Goal: Obtain resource: Download file/media

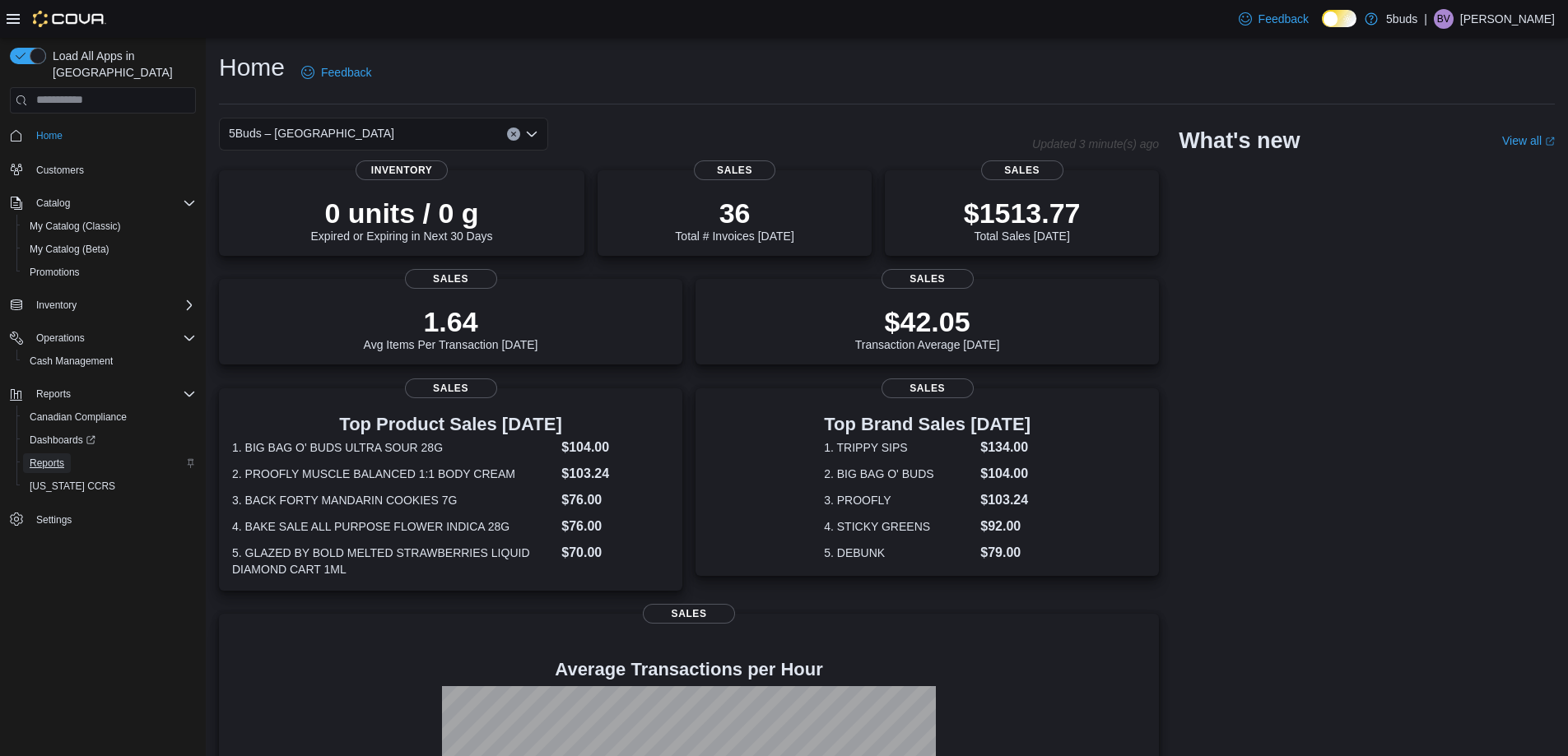
click at [62, 457] on span "Reports" at bounding box center [47, 464] width 35 height 14
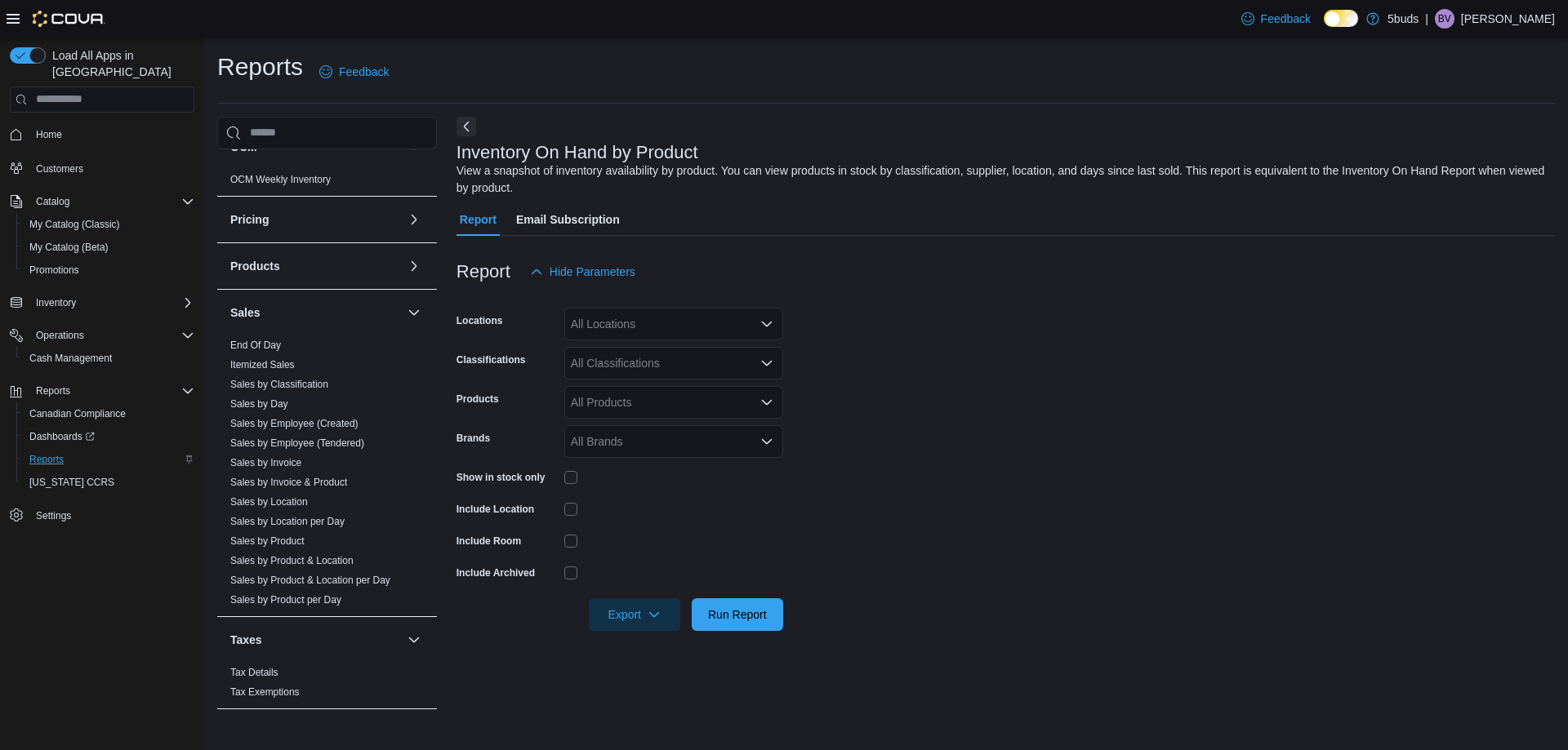
scroll to position [1085, 0]
click at [293, 535] on link "Sales by Product" at bounding box center [267, 541] width 74 height 12
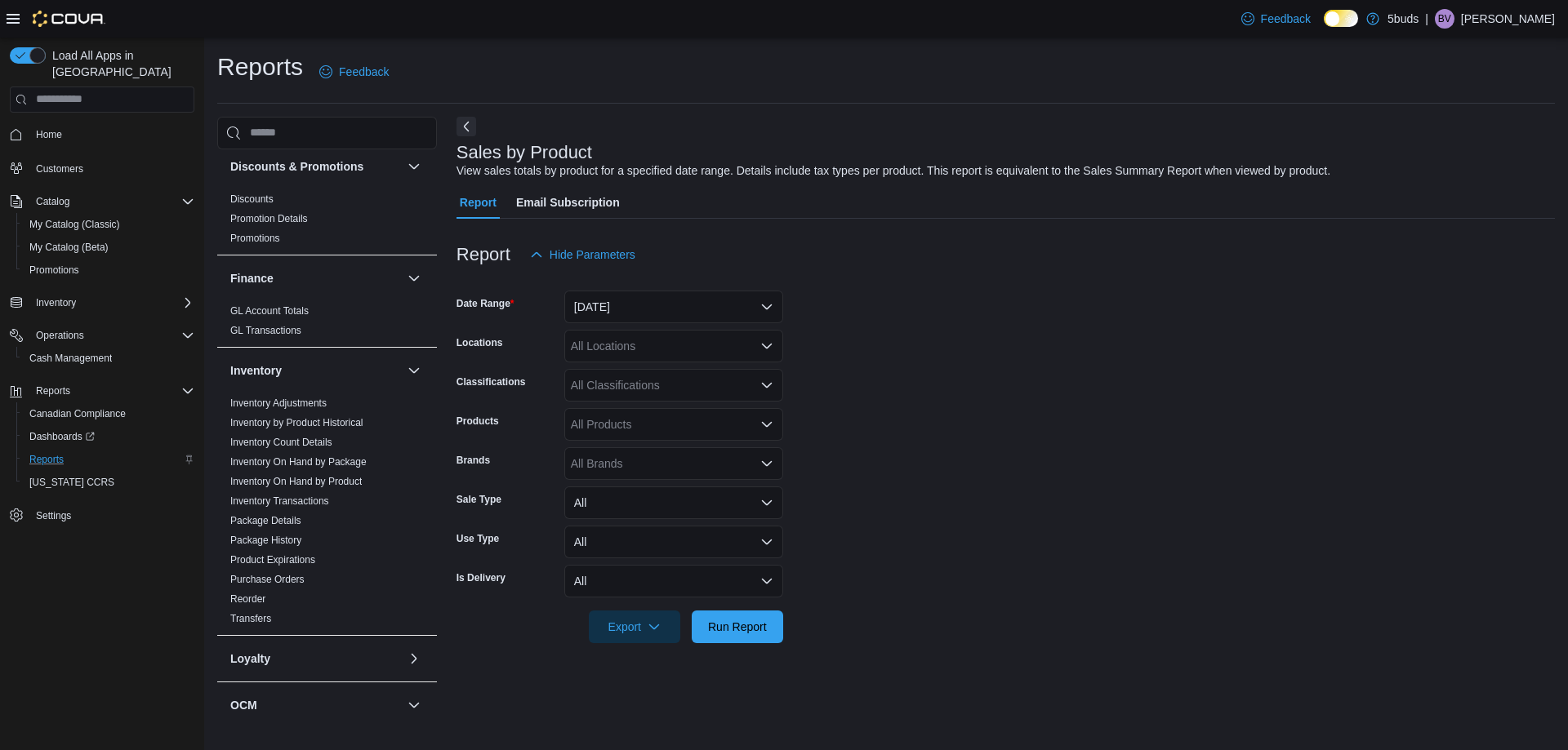
scroll to position [512, 0]
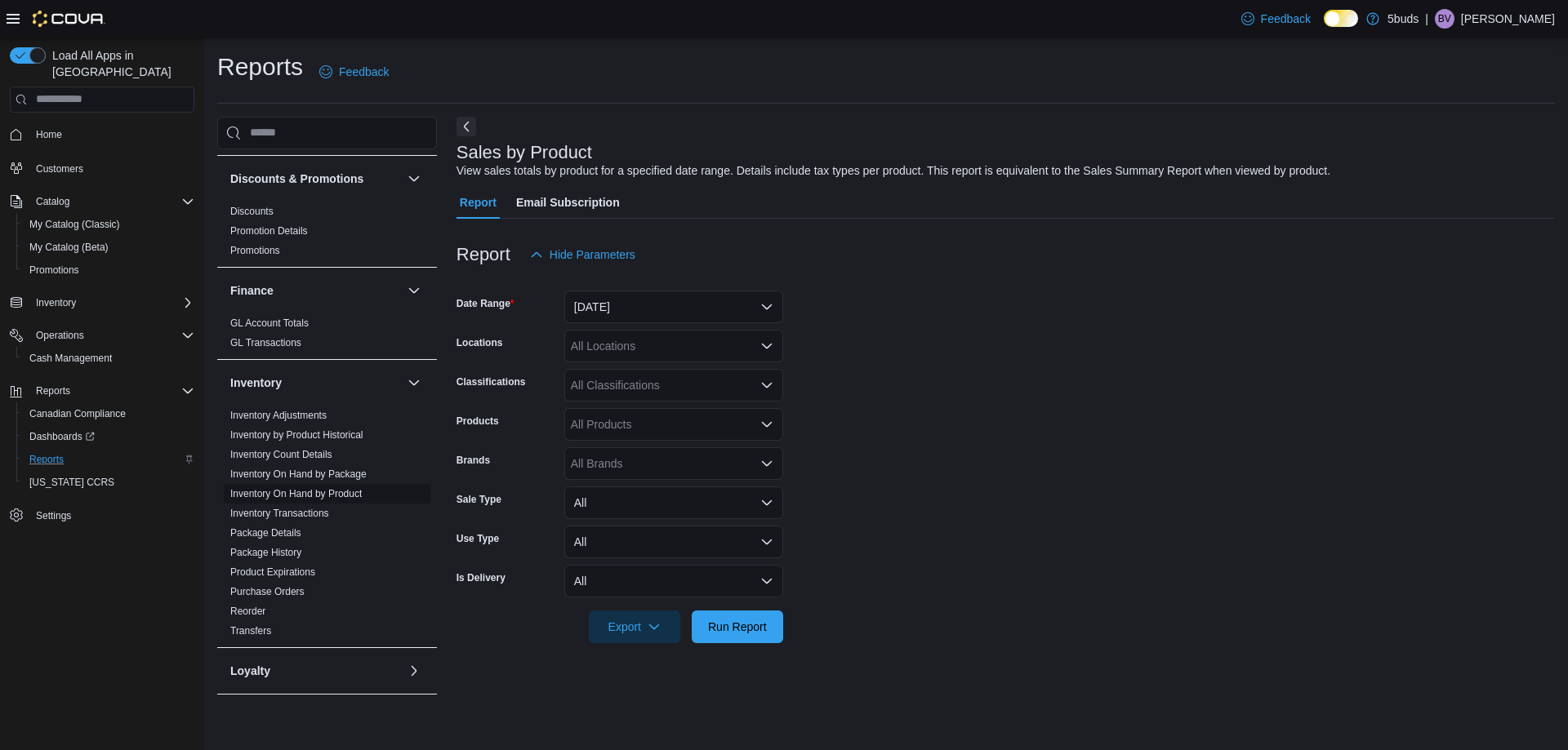
click at [337, 488] on link "Inventory On Hand by Product" at bounding box center [296, 494] width 132 height 12
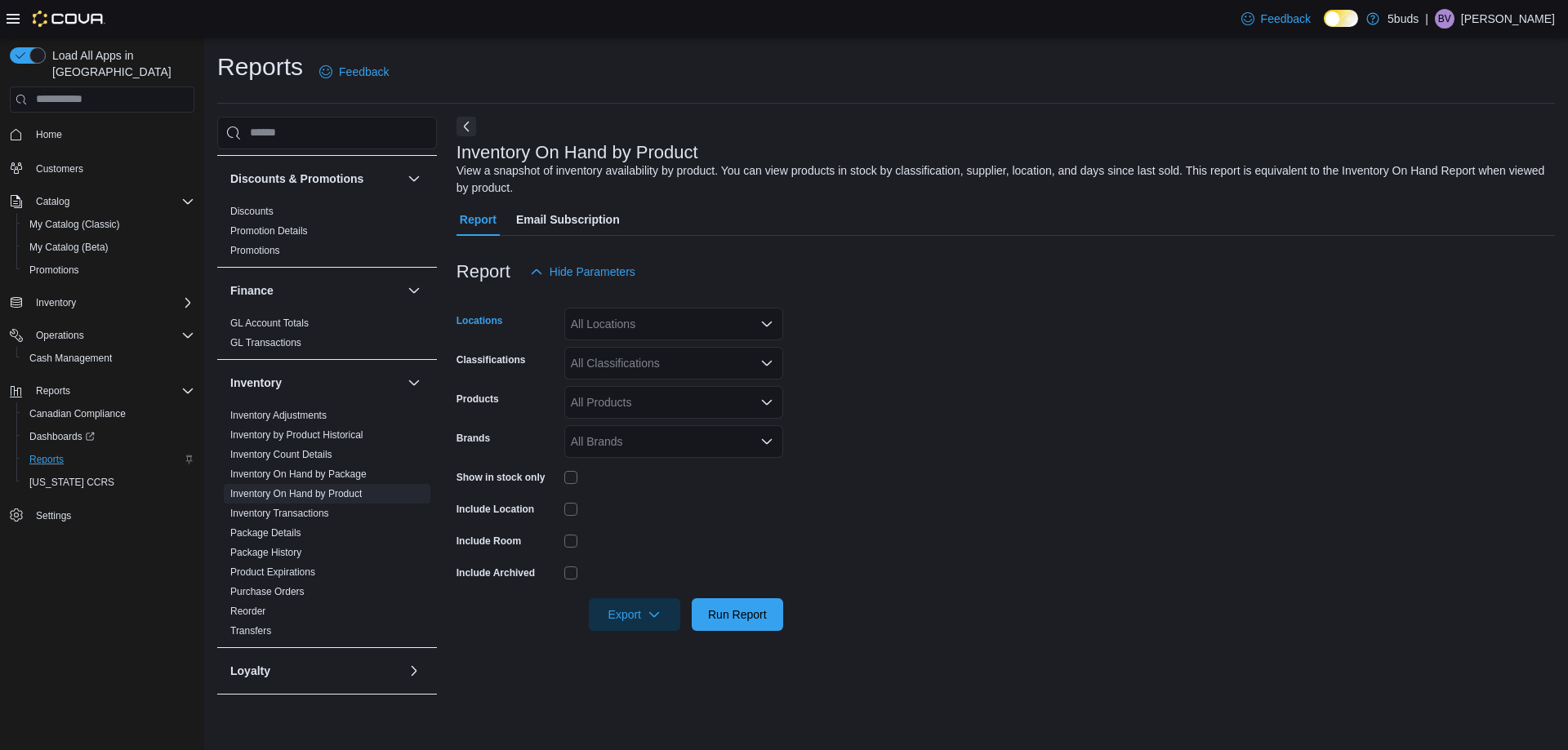
click at [640, 316] on div "All Locations" at bounding box center [674, 324] width 219 height 33
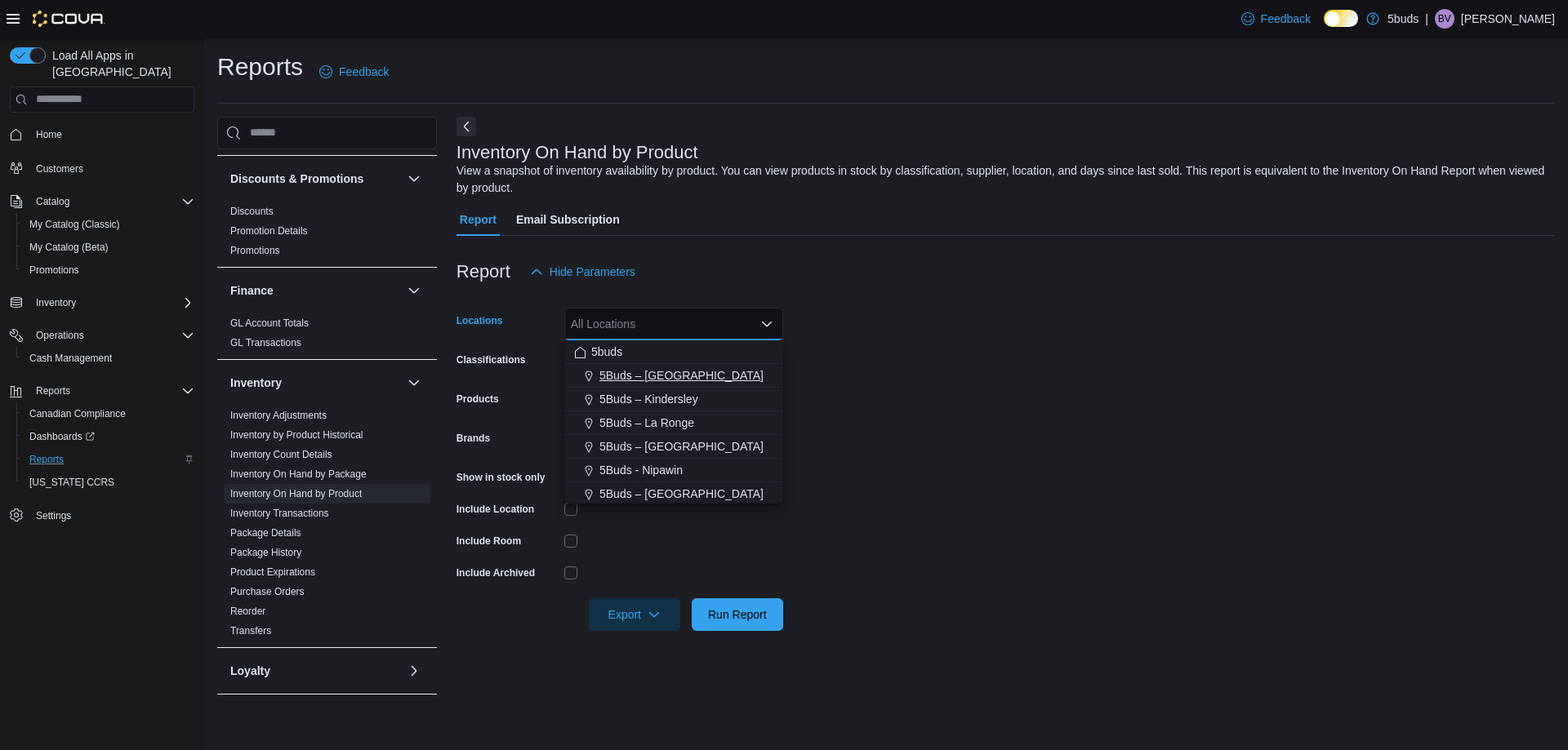
click at [629, 373] on span "5Buds – [GEOGRAPHIC_DATA]" at bounding box center [681, 375] width 164 height 16
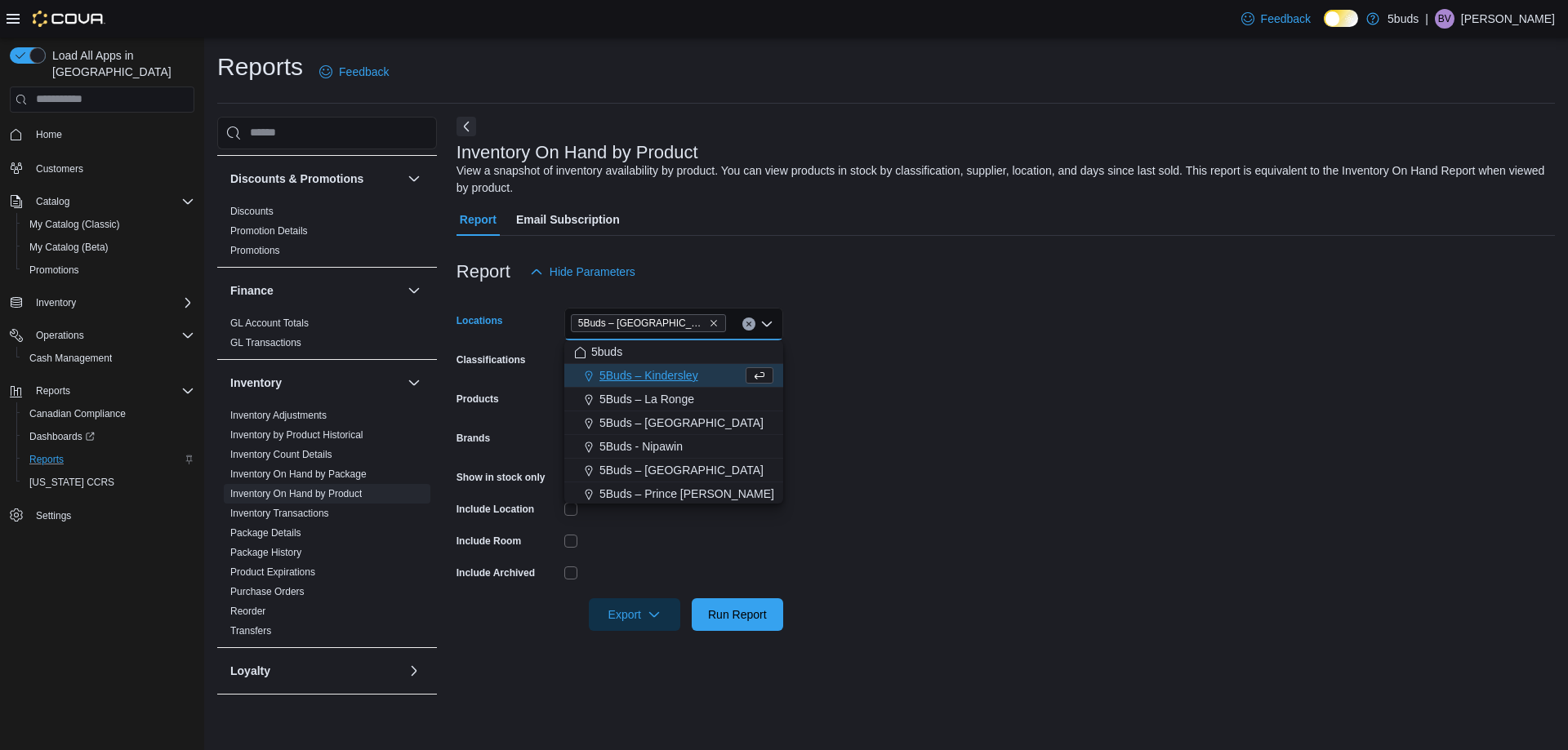
click at [1072, 379] on form "Locations 5Buds – [GEOGRAPHIC_DATA] Combo box. Selected. 5Buds – [GEOGRAPHIC_DA…" at bounding box center [1006, 459] width 1098 height 343
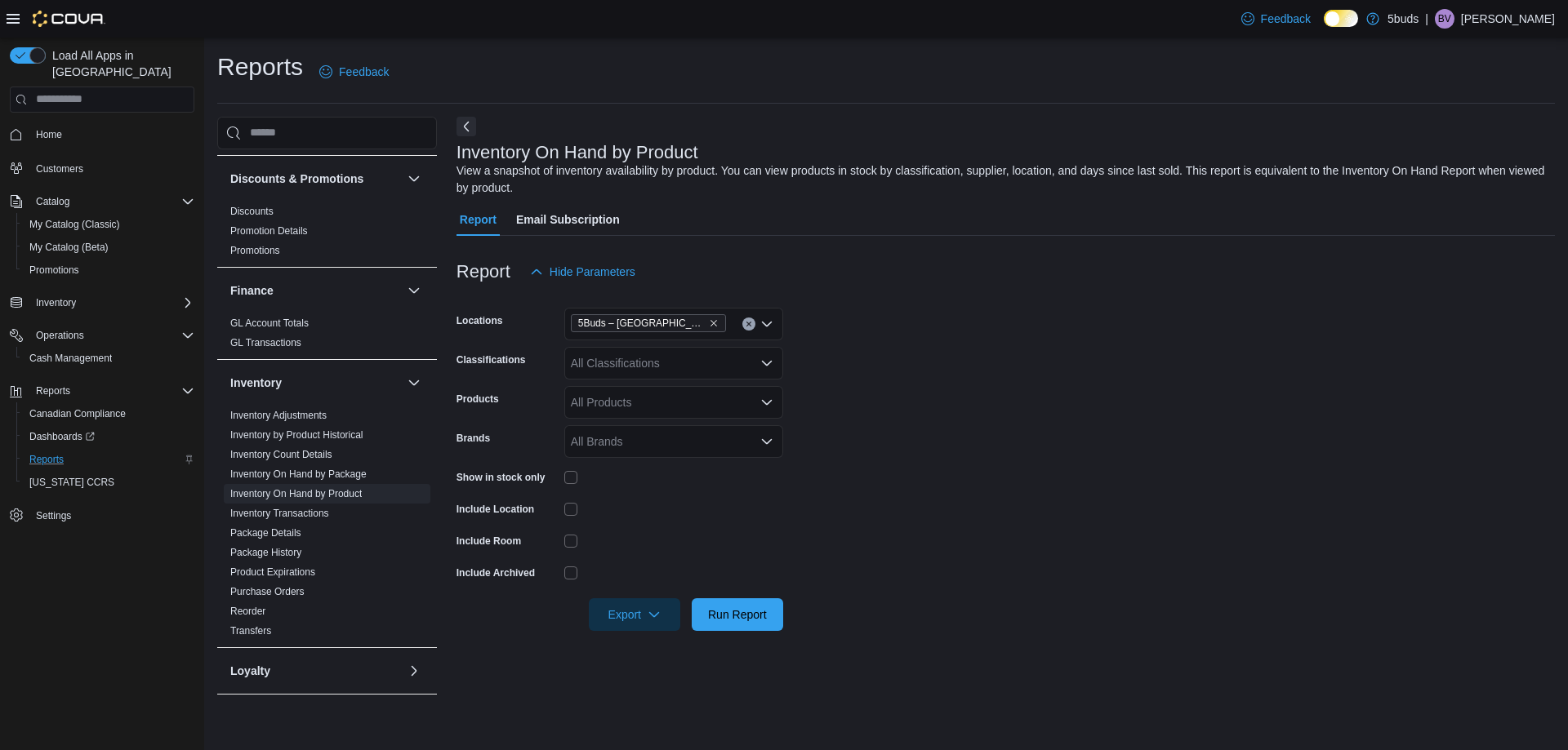
click at [688, 358] on div "All Classifications" at bounding box center [674, 363] width 219 height 33
click at [626, 514] on button "28G" at bounding box center [674, 522] width 219 height 24
click at [1093, 449] on form "Locations 5Buds – Humboldt Classifications 28G Products All Products Brands All…" at bounding box center [1006, 459] width 1098 height 343
click at [631, 603] on span "Export" at bounding box center [634, 613] width 72 height 33
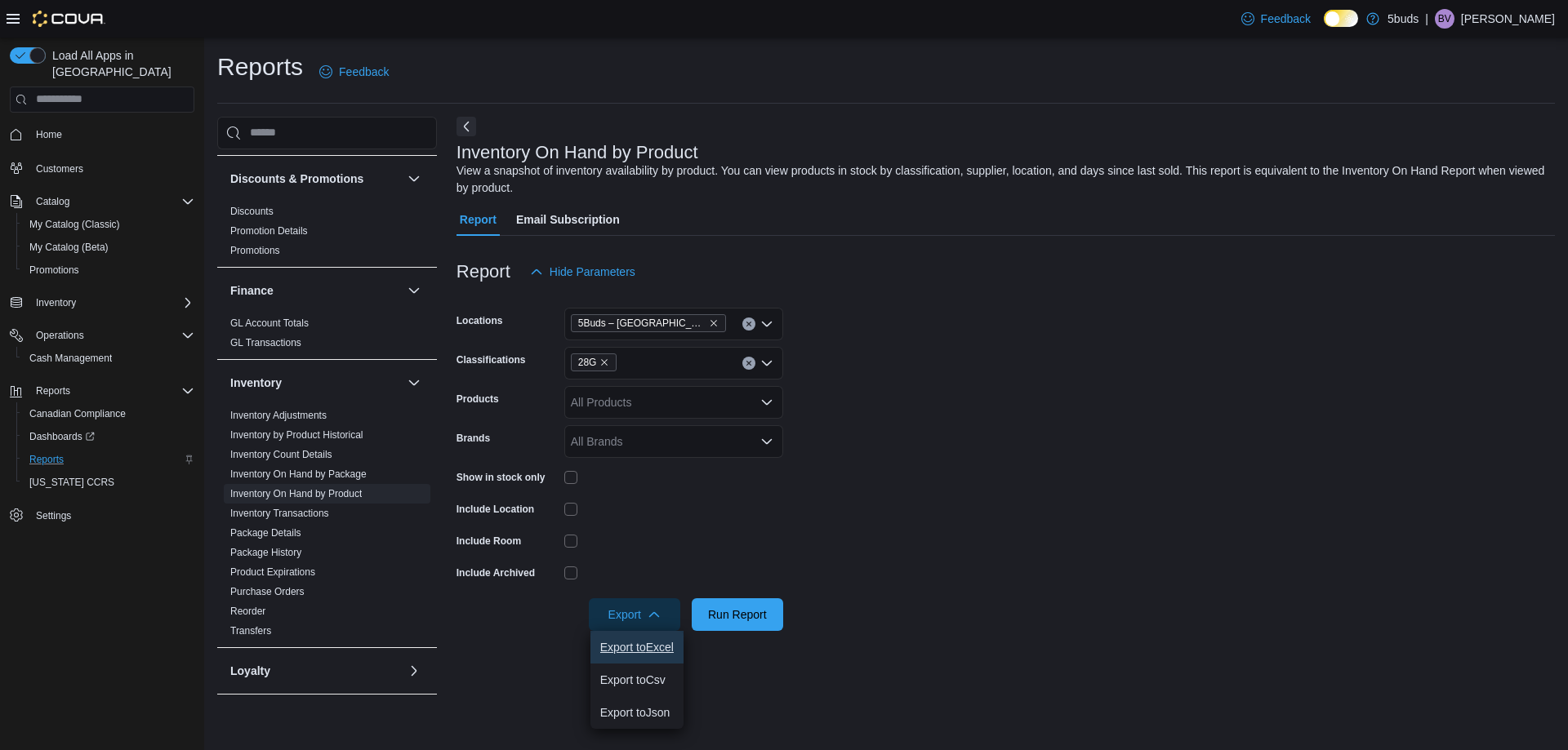
click at [661, 644] on span "Export to Excel" at bounding box center [636, 648] width 73 height 13
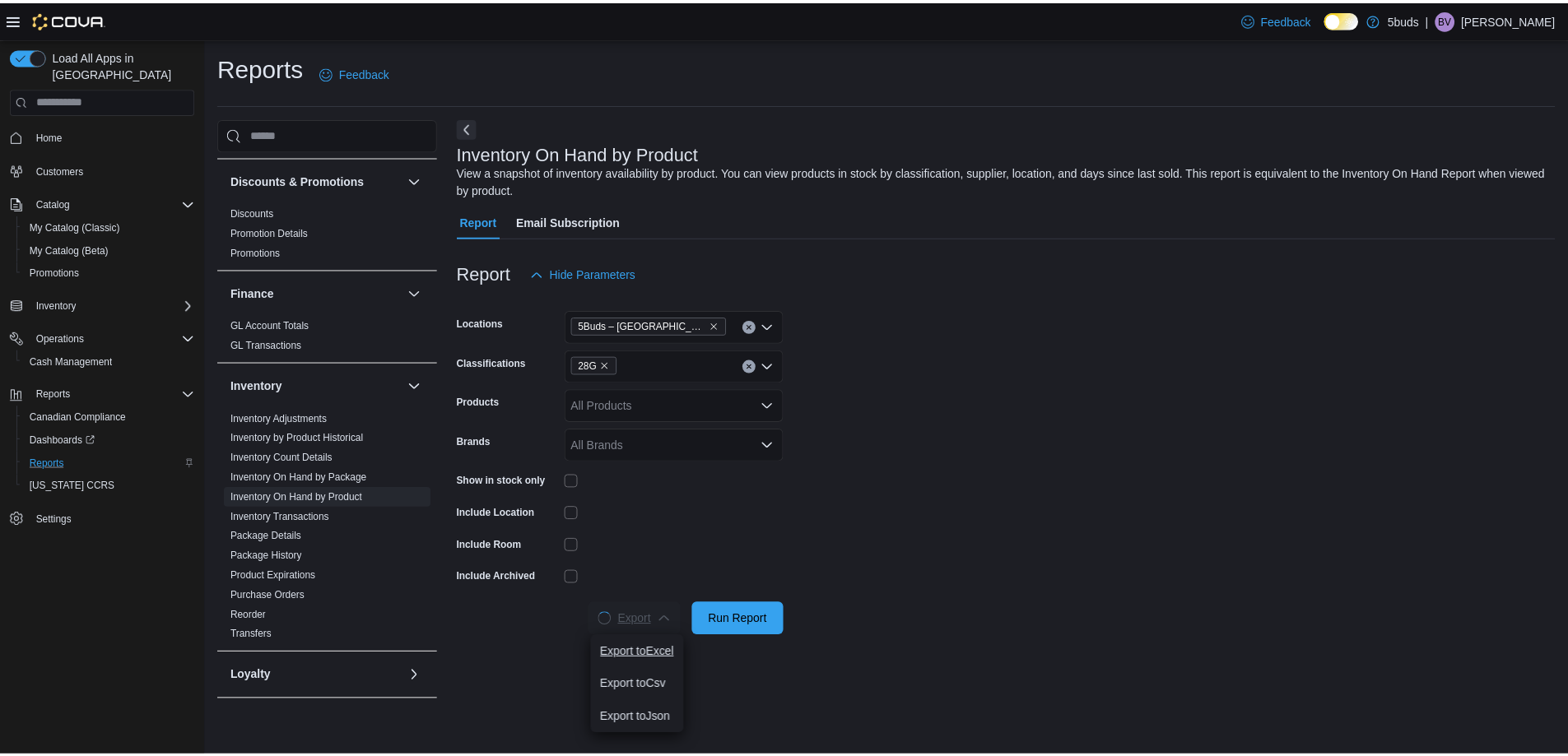
scroll to position [0, 0]
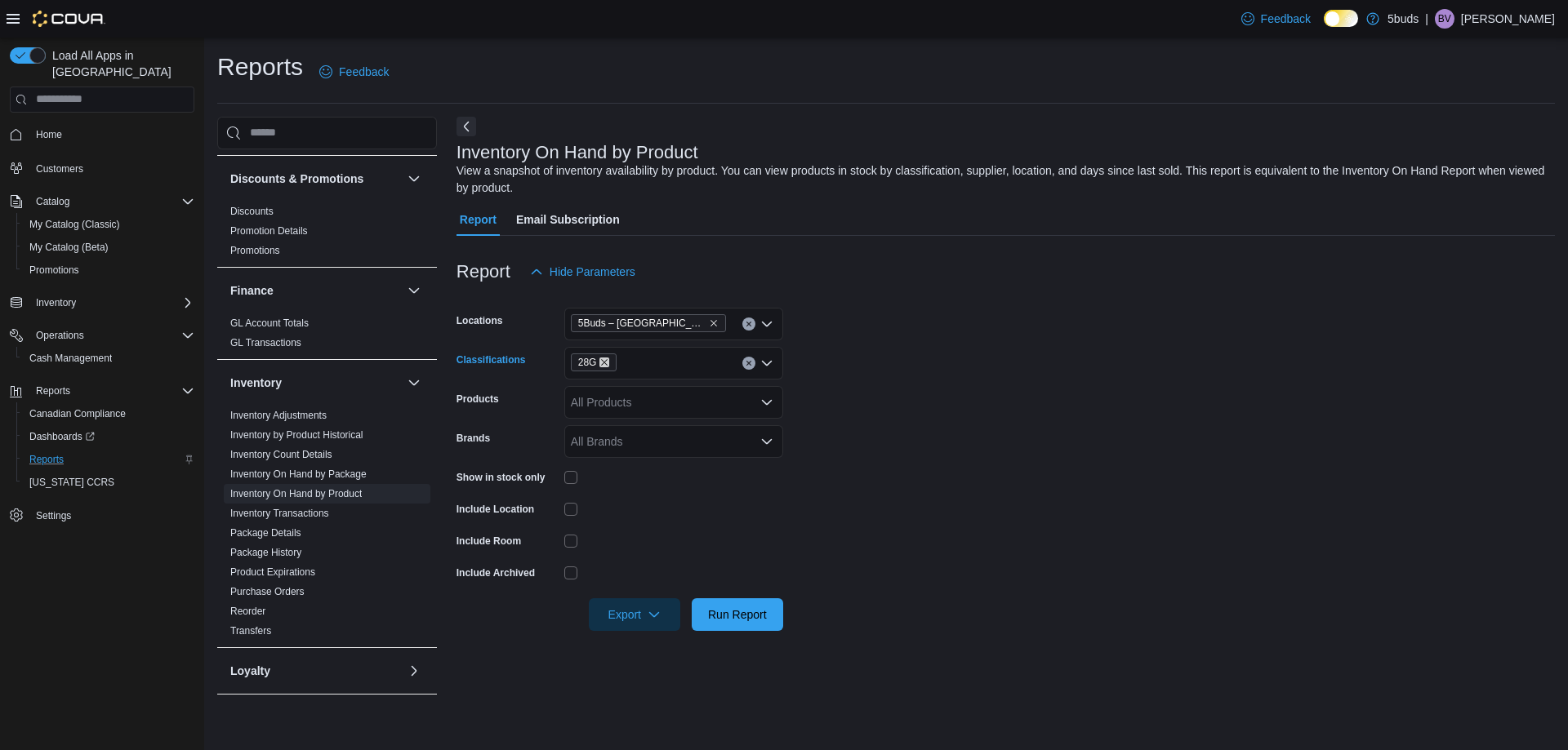
click at [599, 364] on icon "Remove 28G from selection in this group" at bounding box center [604, 362] width 10 height 10
click at [1093, 381] on form "Locations 5Buds – [GEOGRAPHIC_DATA] Classifications All Classifications Combo b…" at bounding box center [1006, 459] width 1098 height 343
click at [663, 406] on div "All Products" at bounding box center [674, 402] width 219 height 33
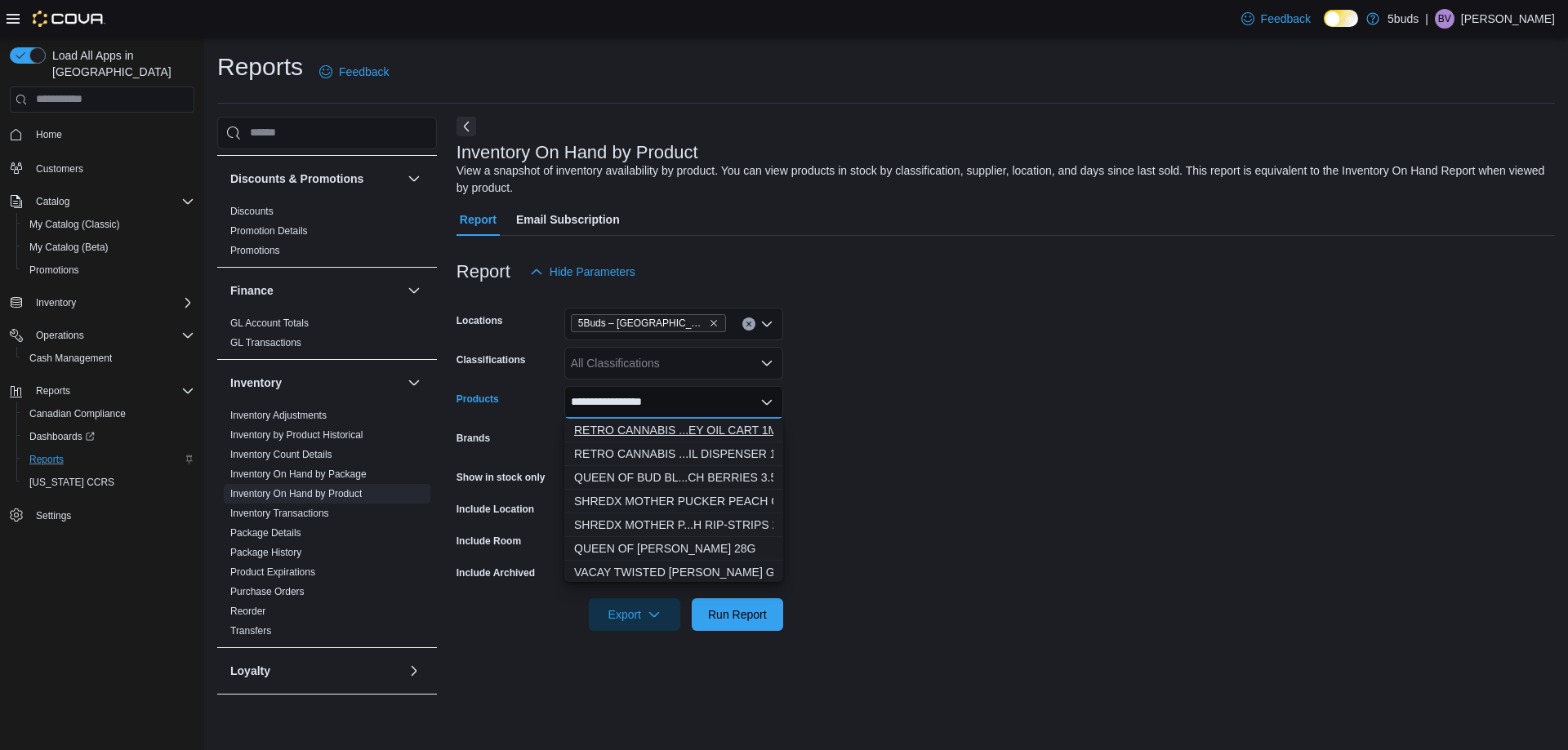
type input "**********"
click at [662, 434] on div "RETRO CANNABIS ...EY OIL CART 1ML" at bounding box center [674, 430] width 199 height 16
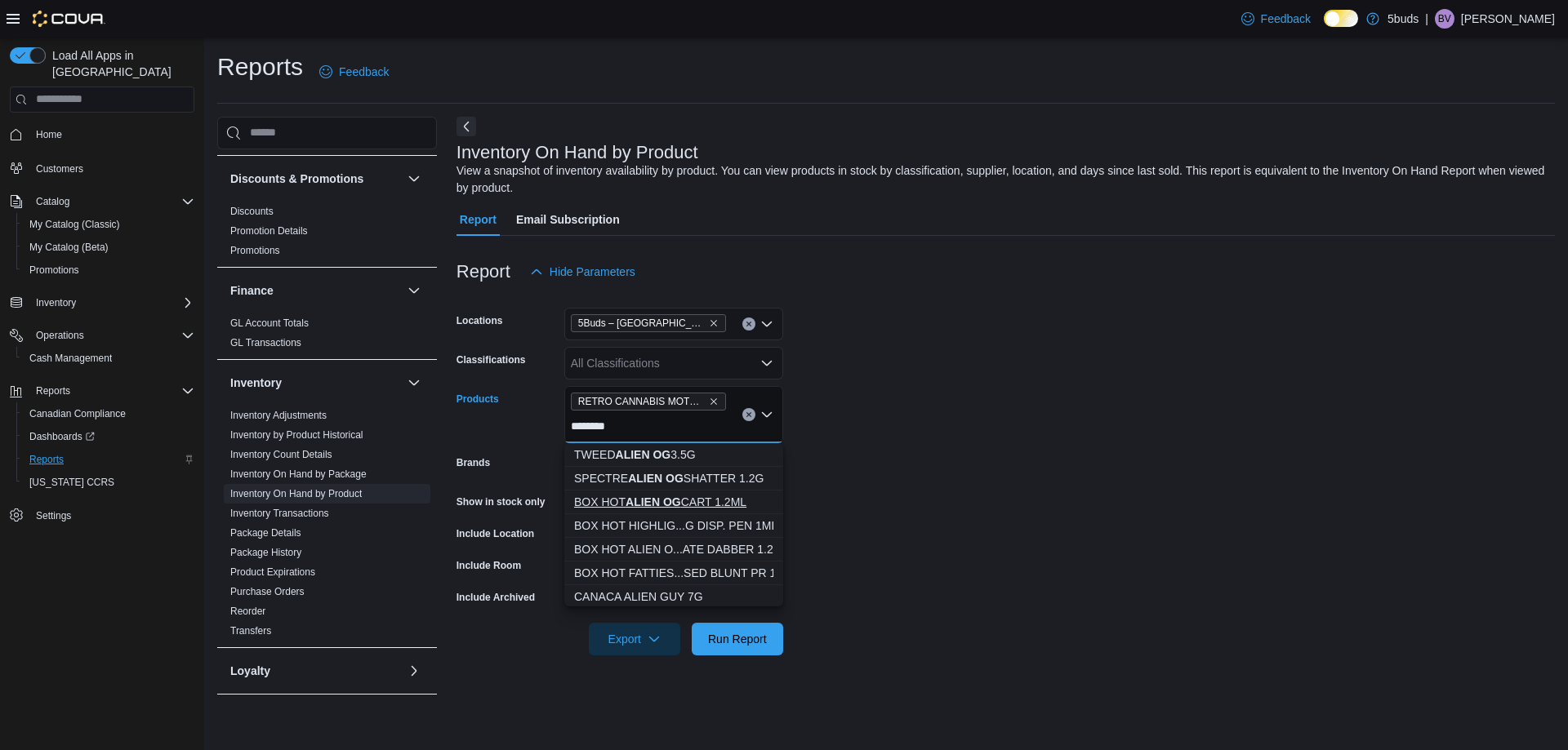
type input "********"
click at [717, 506] on div "BOX HOT ALIEN OG CART 1.2ML" at bounding box center [674, 501] width 199 height 16
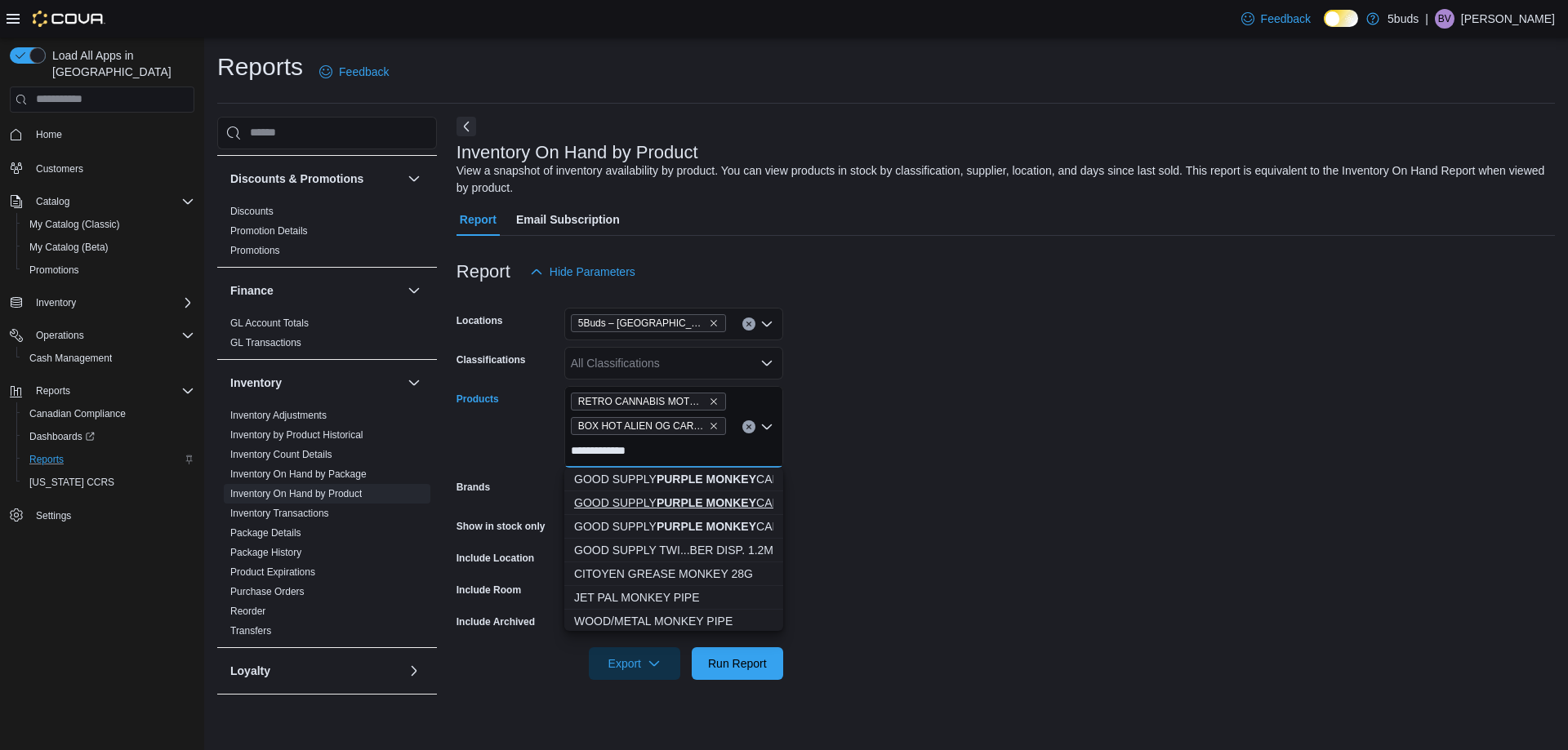
type input "**********"
click at [743, 498] on strong "PURPLE MONKEY" at bounding box center [706, 503] width 99 height 13
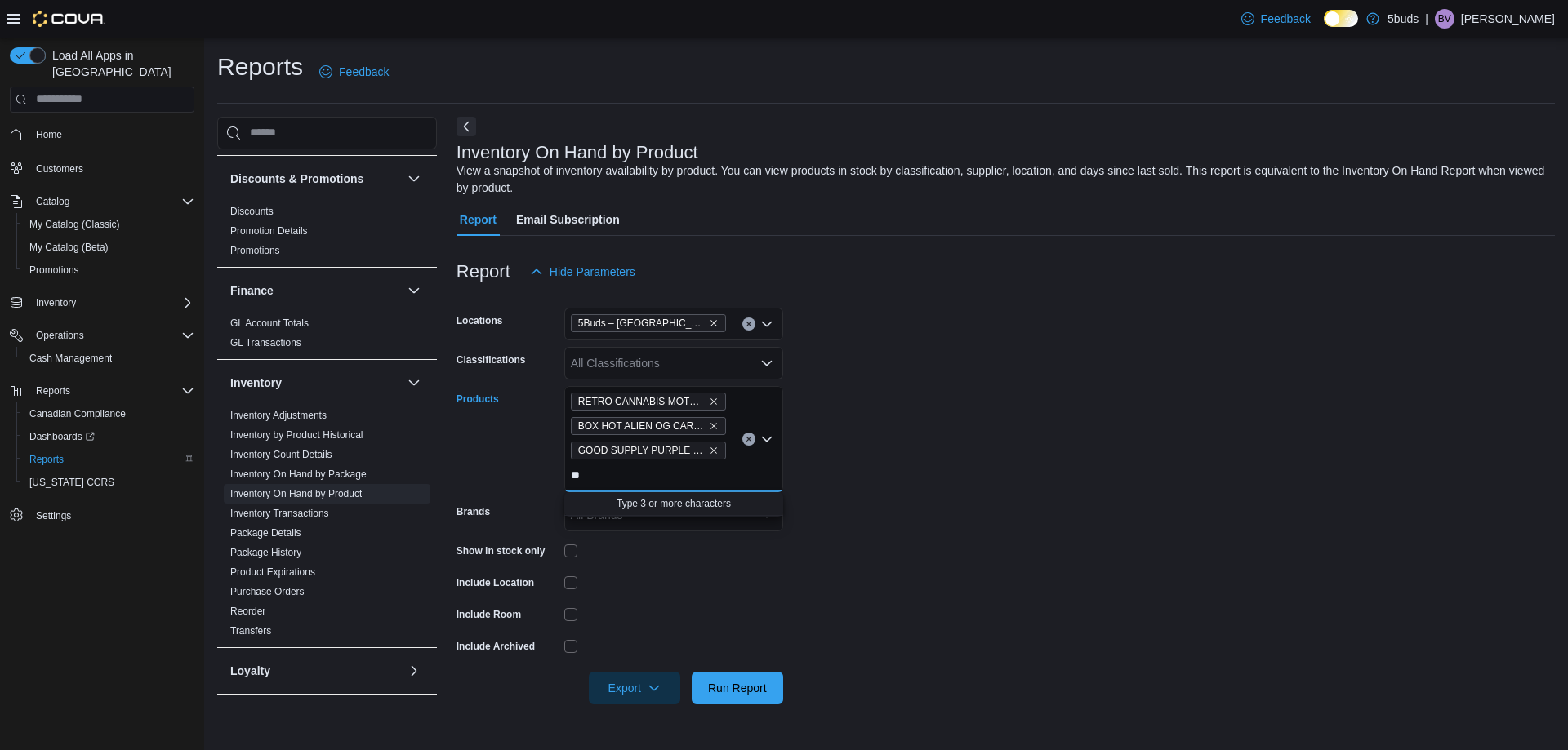
type input "*"
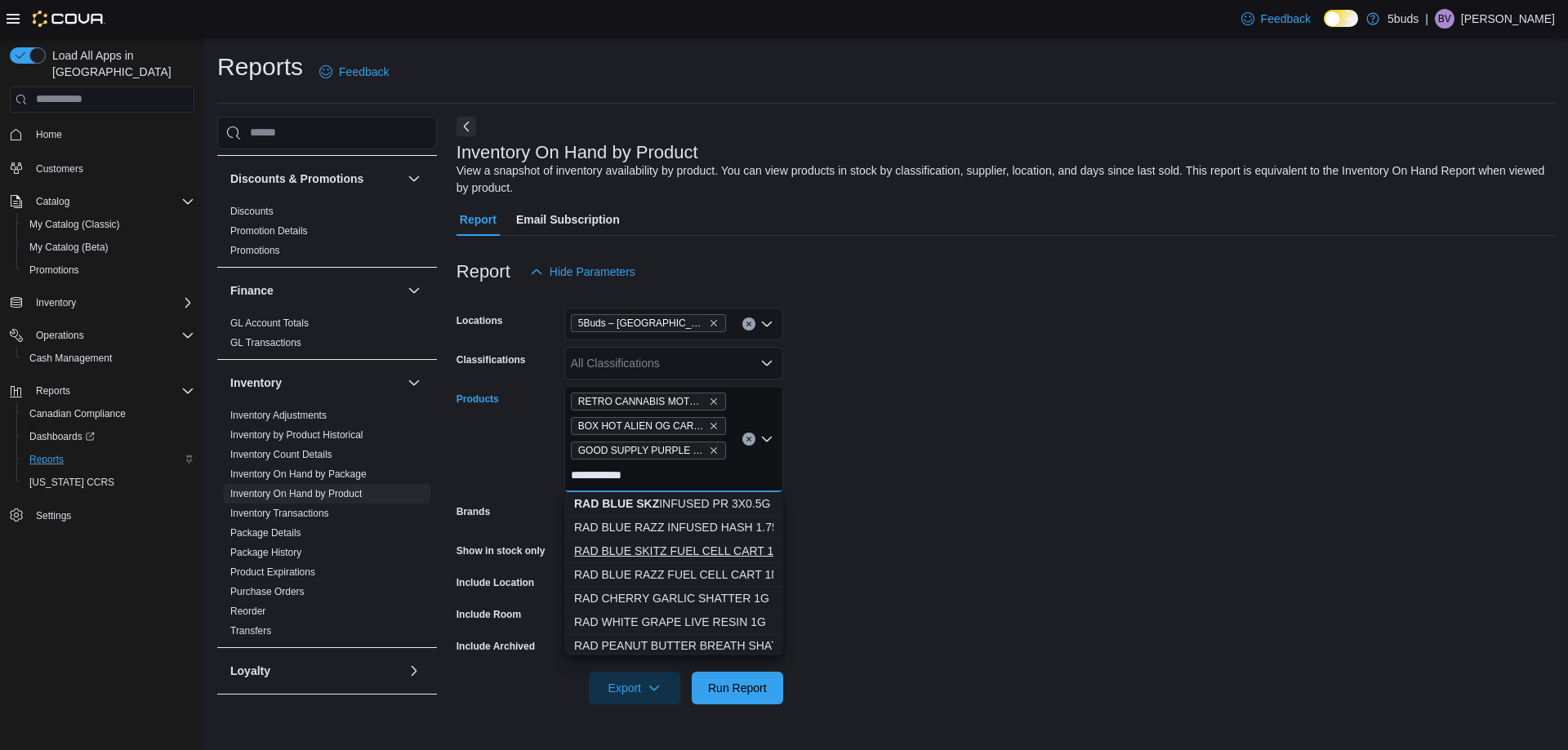
type input "**********"
click at [683, 560] on button "RAD BLUE SKITZ FUEL CELL CART 1ML" at bounding box center [674, 551] width 219 height 24
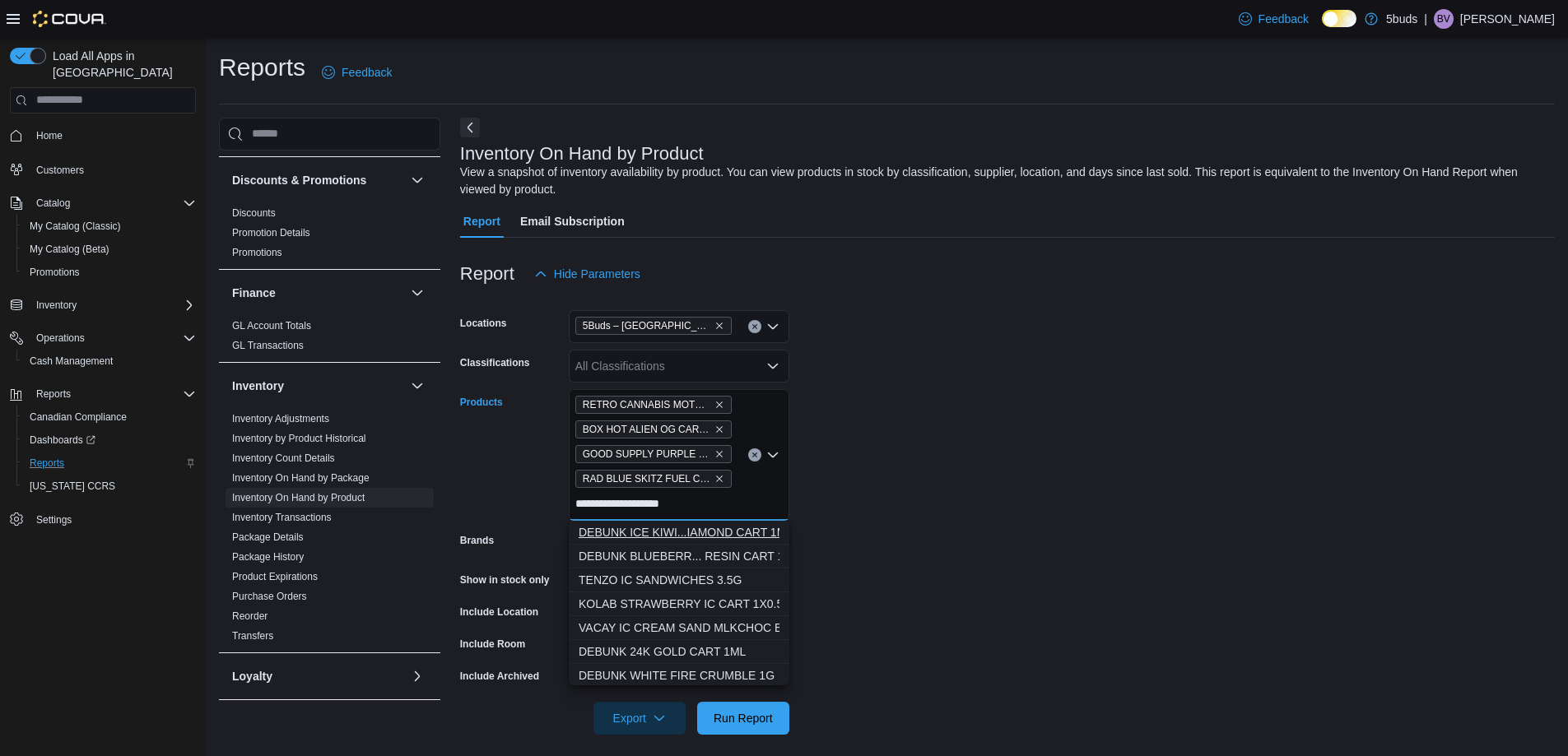
type input "**********"
click at [671, 532] on div "DEBUNK ICE KIWI...IAMOND CART 1ML" at bounding box center [679, 532] width 200 height 16
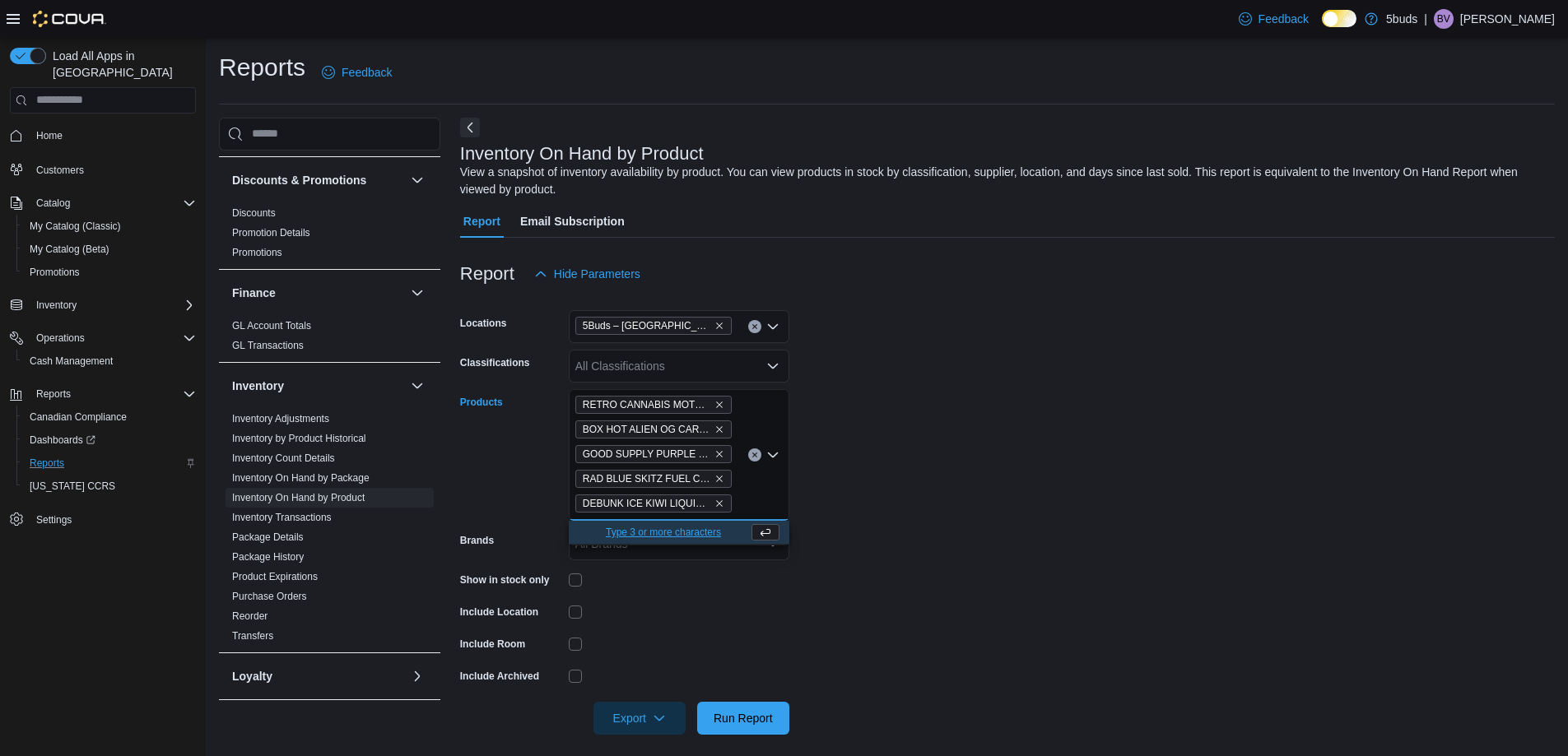
click at [922, 513] on form "Locations 5Buds – Humboldt Classifications All Classifications Products RETRO C…" at bounding box center [1007, 512] width 1095 height 444
click at [637, 714] on span "Export" at bounding box center [639, 717] width 72 height 33
click at [668, 613] on span "Export to Excel" at bounding box center [641, 620] width 74 height 14
